Goal: Book appointment/travel/reservation

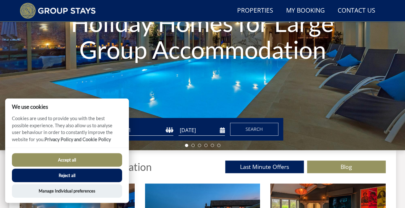
scroll to position [118, 0]
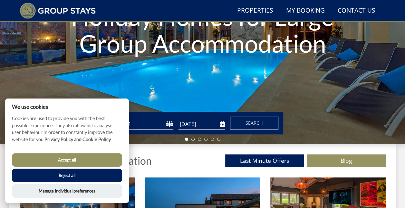
click at [64, 159] on button "Accept all" at bounding box center [67, 160] width 110 height 14
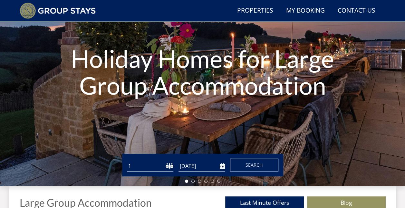
scroll to position [77, 0]
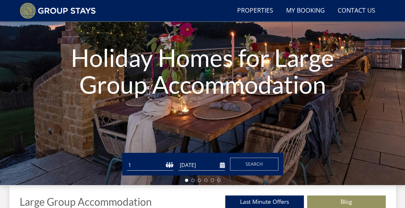
click at [151, 163] on select "1 2 3 4 5 6 7 8 9 10 11 12 13 14 15 16 17 18 19 20 21 22 23 24 25 26 27 28 29 3…" at bounding box center [150, 165] width 46 height 11
select select "17"
click at [127, 160] on select "1 2 3 4 5 6 7 8 9 10 11 12 13 14 15 16 17 18 19 20 21 22 23 24 25 26 27 28 29 3…" at bounding box center [150, 165] width 46 height 11
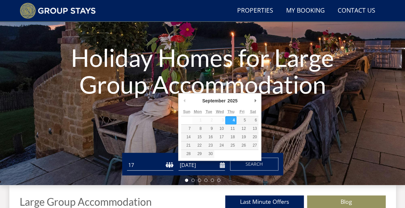
click at [221, 164] on input "[DATE]" at bounding box center [202, 165] width 46 height 11
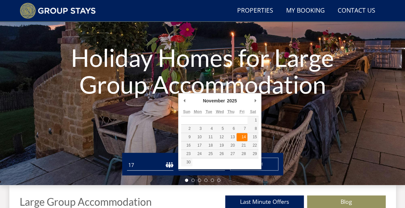
type input "[DATE]"
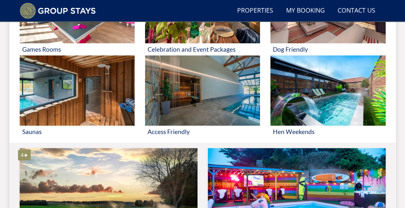
scroll to position [428, 0]
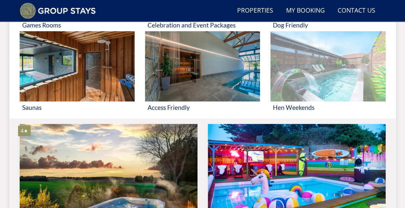
click at [292, 107] on h3 "Hen Weekends" at bounding box center [328, 107] width 110 height 7
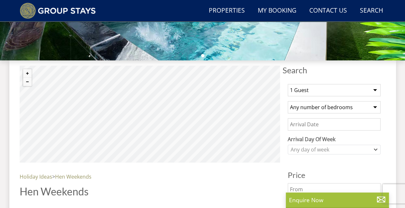
scroll to position [218, 0]
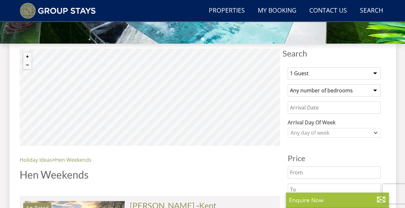
click at [328, 89] on select "Any number of bedrooms 4 Bedrooms 5 Bedrooms 6 Bedrooms 7 Bedrooms 8 Bedrooms 9…" at bounding box center [334, 90] width 93 height 12
select select "9"
click at [288, 84] on select "Any number of bedrooms 4 Bedrooms 5 Bedrooms 6 Bedrooms 7 Bedrooms 8 Bedrooms 9…" at bounding box center [334, 90] width 93 height 12
click at [351, 133] on div "Any day of week" at bounding box center [330, 132] width 83 height 7
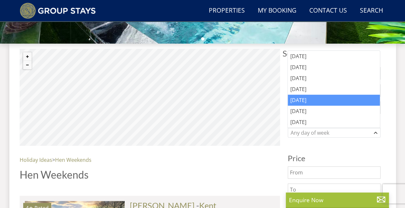
click at [315, 97] on div "[DATE]" at bounding box center [334, 99] width 92 height 11
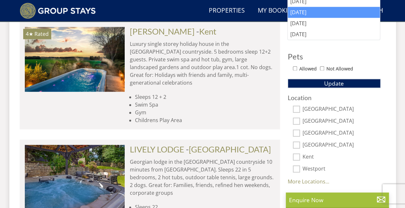
scroll to position [398, 0]
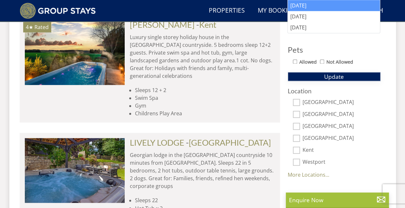
click at [328, 73] on span "Update" at bounding box center [334, 77] width 20 height 8
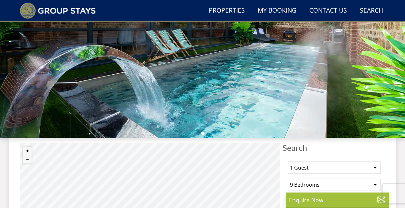
scroll to position [0, 0]
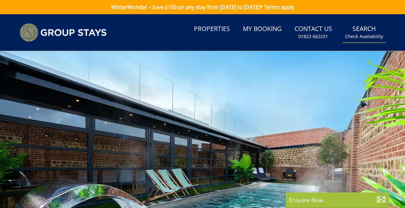
click at [364, 35] on small "Check Availability" at bounding box center [364, 36] width 38 height 6
